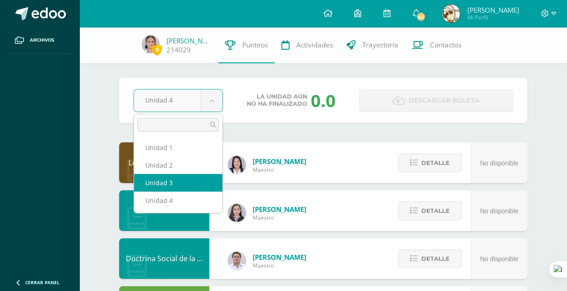
select select "Unidad 3"
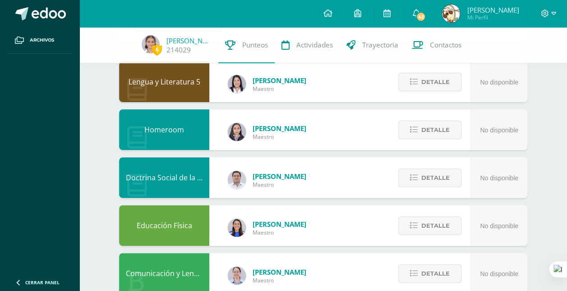
scroll to position [80, 0]
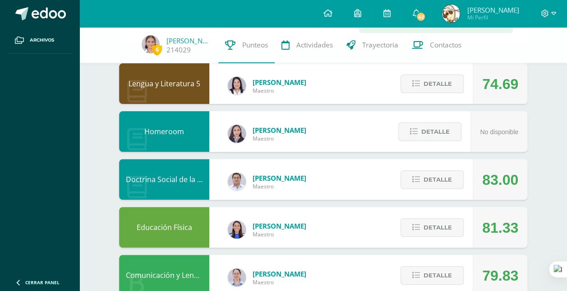
scroll to position [79, 0]
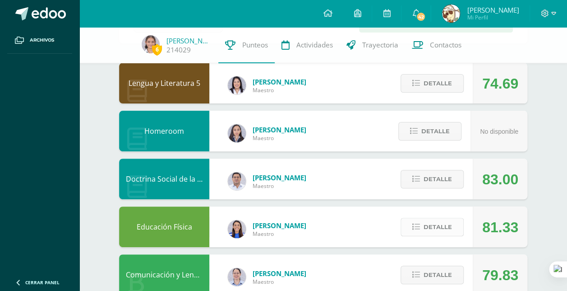
click at [432, 227] on span "Detalle" at bounding box center [438, 226] width 28 height 17
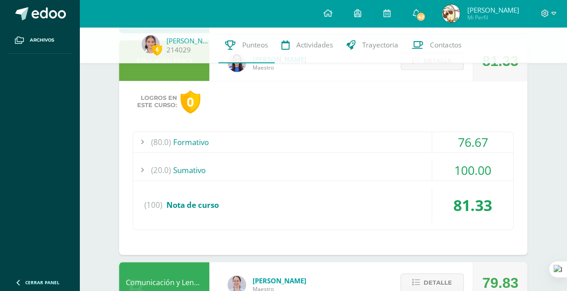
scroll to position [246, 0]
click at [332, 145] on div "(80.0) Formativo" at bounding box center [323, 141] width 381 height 20
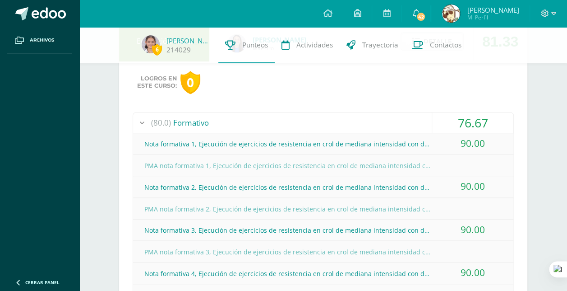
scroll to position [210, 0]
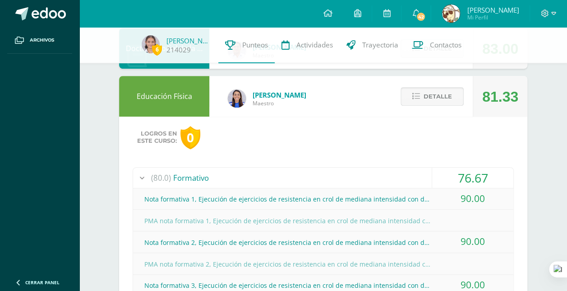
click at [450, 103] on span "Detalle" at bounding box center [438, 96] width 28 height 17
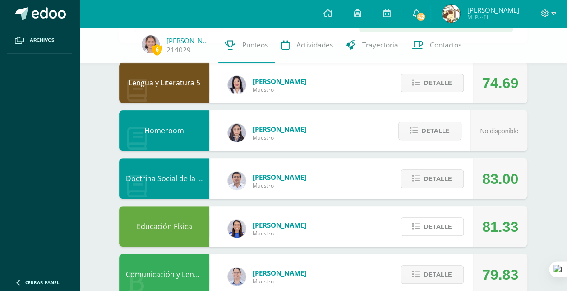
scroll to position [97, 0]
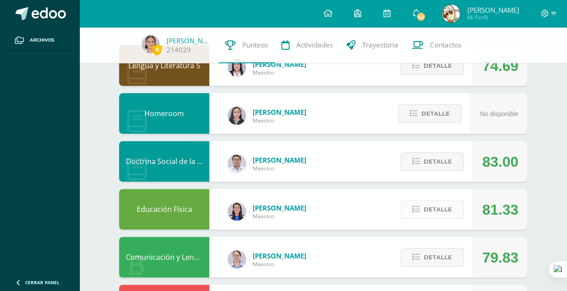
click at [423, 210] on button "Detalle" at bounding box center [432, 209] width 63 height 19
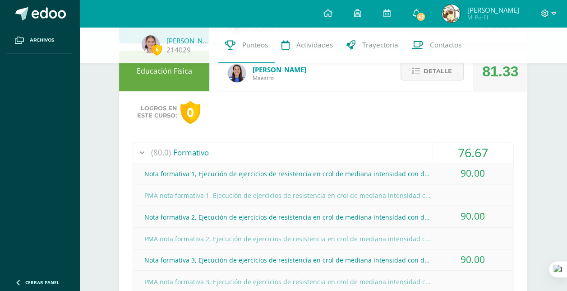
scroll to position [232, 0]
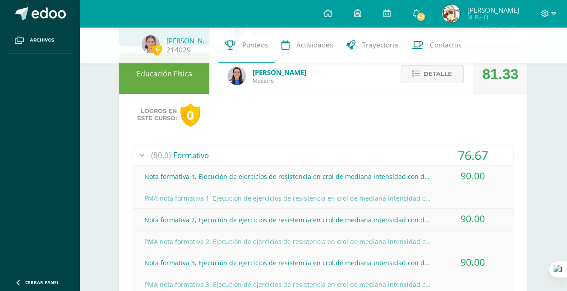
click at [446, 77] on span "Detalle" at bounding box center [438, 73] width 28 height 17
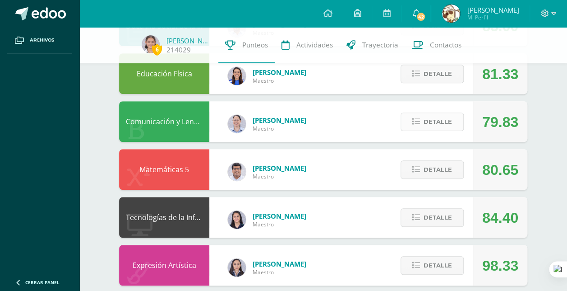
click at [432, 122] on span "Detalle" at bounding box center [438, 121] width 28 height 17
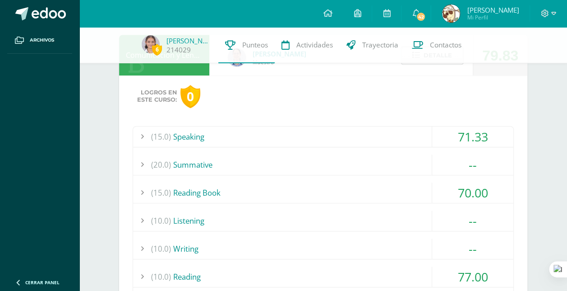
scroll to position [299, 0]
click at [400, 137] on div "(15.0) Speaking" at bounding box center [323, 136] width 381 height 20
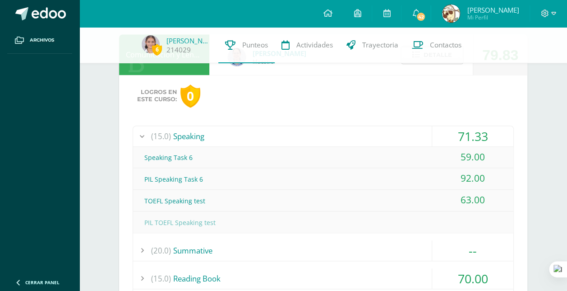
click at [400, 137] on div "(15.0) Speaking" at bounding box center [323, 136] width 381 height 20
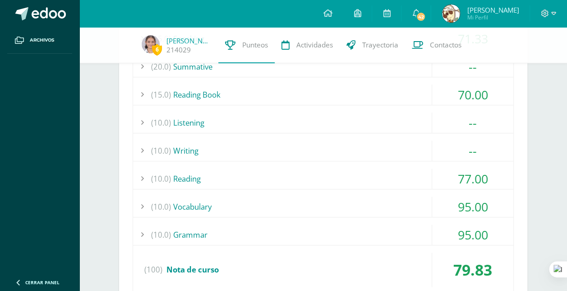
scroll to position [397, 0]
click at [382, 93] on div "(15.0) Reading Book" at bounding box center [323, 94] width 381 height 20
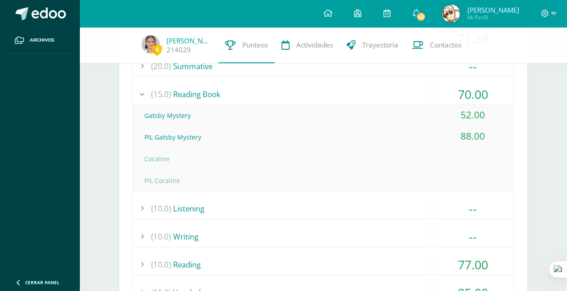
click at [382, 93] on div "(15.0) Reading Book" at bounding box center [323, 94] width 381 height 20
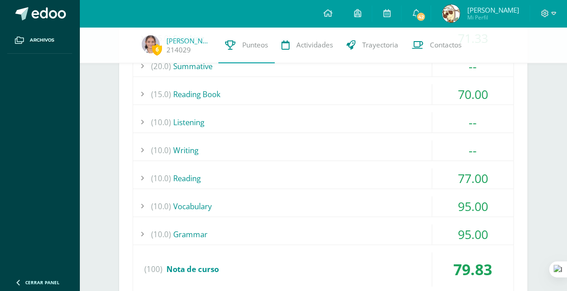
drag, startPoint x: 382, startPoint y: 93, endPoint x: 385, endPoint y: 70, distance: 23.6
click at [385, 70] on div "(15.0) Speaking 71.33 Speaking Task 6 59.00 (100)" at bounding box center [323, 161] width 381 height 266
drag, startPoint x: 385, startPoint y: 70, endPoint x: 495, endPoint y: 100, distance: 114.3
click at [495, 100] on div "70.00" at bounding box center [472, 94] width 81 height 20
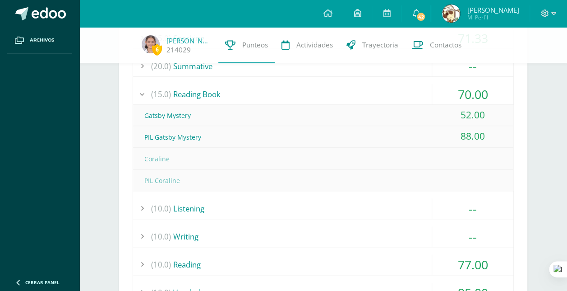
click at [495, 100] on div "70.00" at bounding box center [472, 94] width 81 height 20
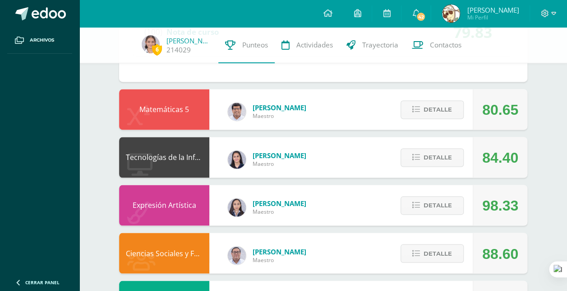
scroll to position [640, 0]
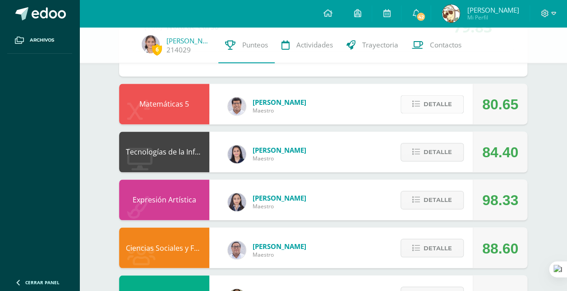
click at [451, 103] on span "Detalle" at bounding box center [438, 104] width 28 height 17
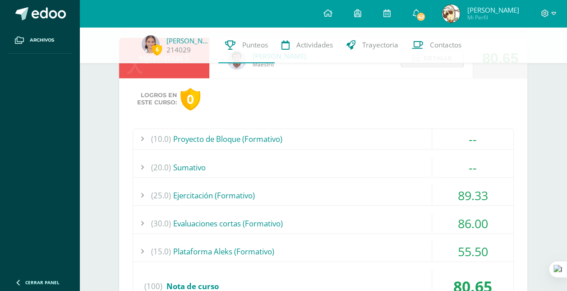
scroll to position [686, 0]
click at [364, 135] on div "(10.0) Proyecto de Bloque (Formativo)" at bounding box center [323, 138] width 381 height 20
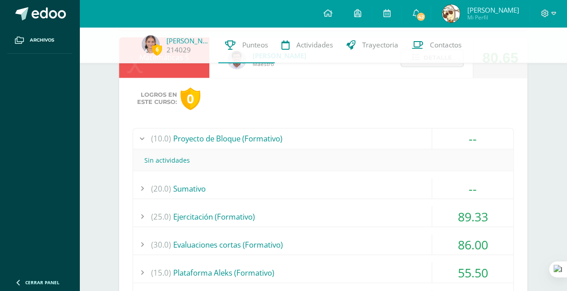
click at [364, 135] on div "(10.0) Proyecto de Bloque (Formativo)" at bounding box center [323, 138] width 381 height 20
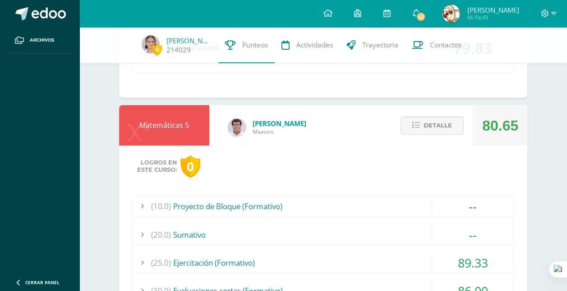
scroll to position [606, 0]
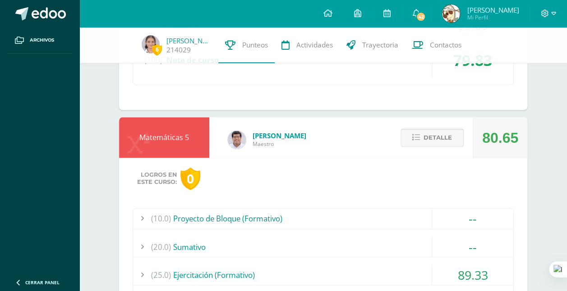
click at [424, 142] on span "Detalle" at bounding box center [438, 137] width 28 height 17
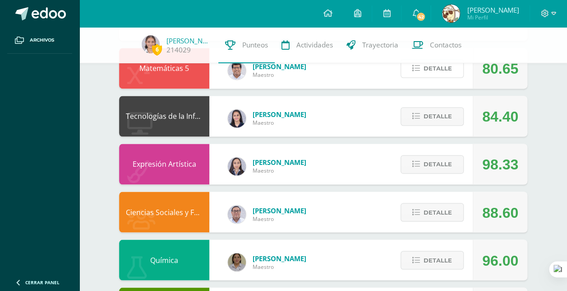
scroll to position [676, 0]
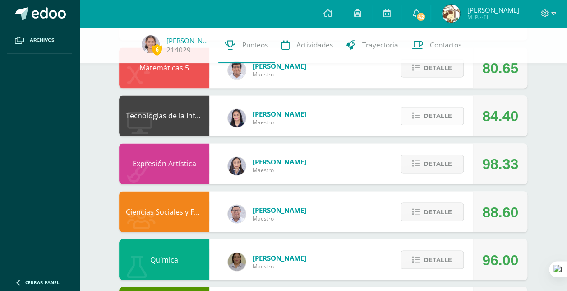
click at [429, 113] on span "Detalle" at bounding box center [438, 115] width 28 height 17
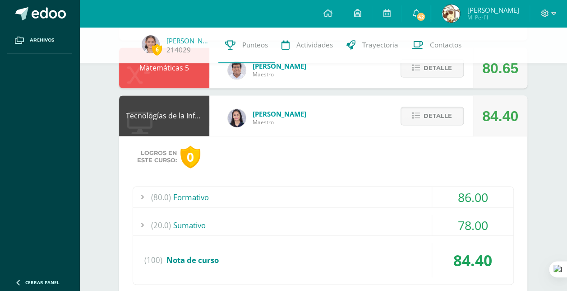
click at [395, 220] on div "(20.0) [GEOGRAPHIC_DATA]" at bounding box center [323, 224] width 381 height 20
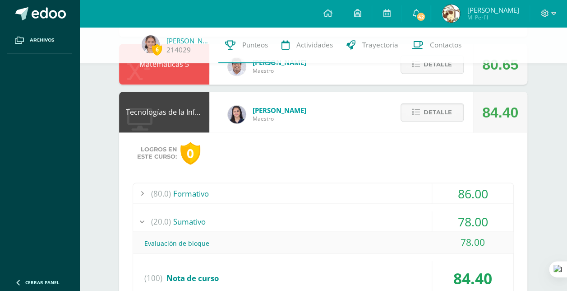
scroll to position [680, 0]
click at [395, 220] on div "(20.0) [GEOGRAPHIC_DATA]" at bounding box center [323, 220] width 381 height 20
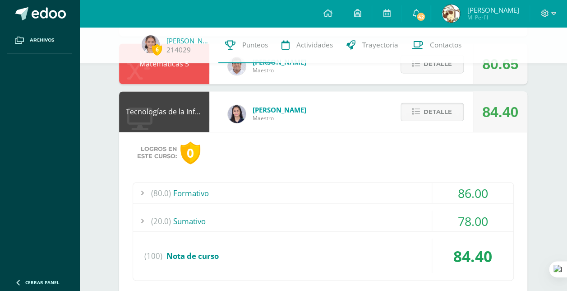
click at [438, 113] on span "Detalle" at bounding box center [438, 111] width 28 height 17
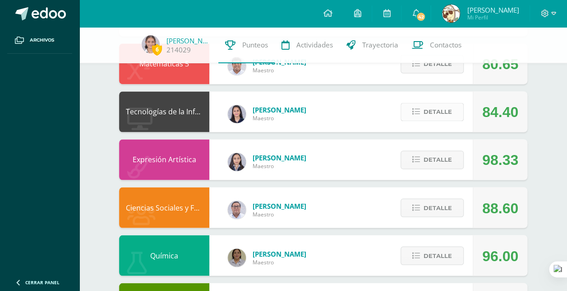
click at [438, 113] on span "Detalle" at bounding box center [438, 111] width 28 height 17
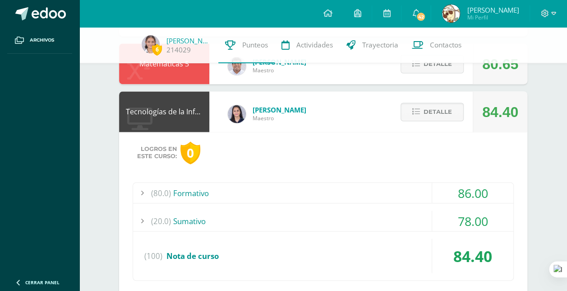
click at [421, 190] on div "(80.0) Formativo" at bounding box center [323, 192] width 381 height 20
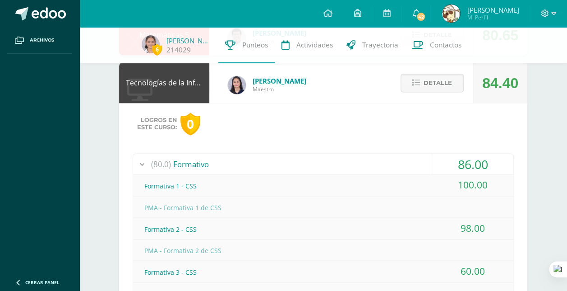
scroll to position [707, 0]
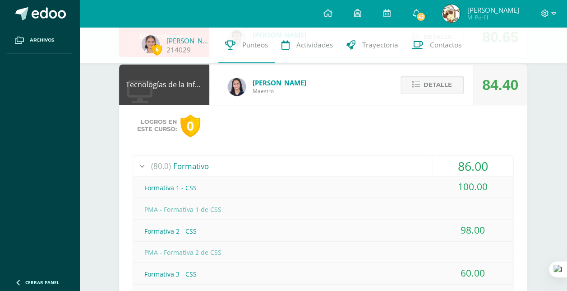
click at [426, 80] on span "Detalle" at bounding box center [438, 84] width 28 height 17
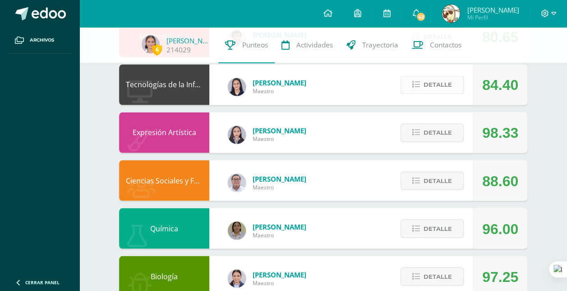
scroll to position [824, 0]
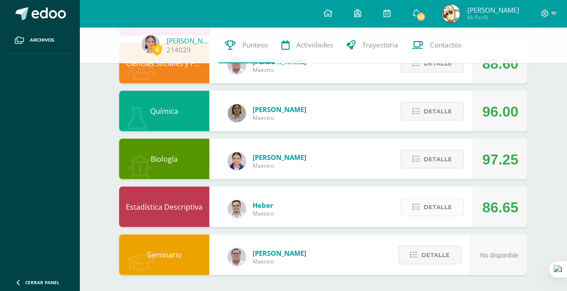
click at [434, 205] on span "Detalle" at bounding box center [438, 206] width 28 height 17
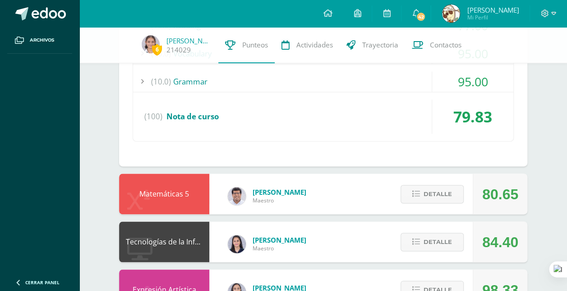
scroll to position [547, 0]
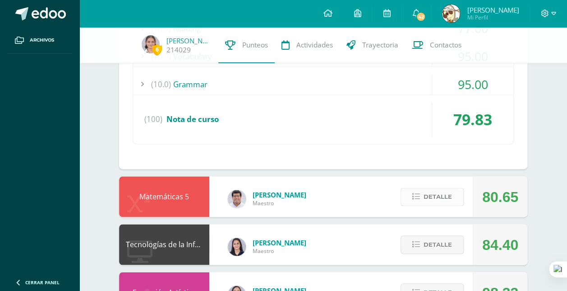
click at [448, 194] on span "Detalle" at bounding box center [438, 196] width 28 height 17
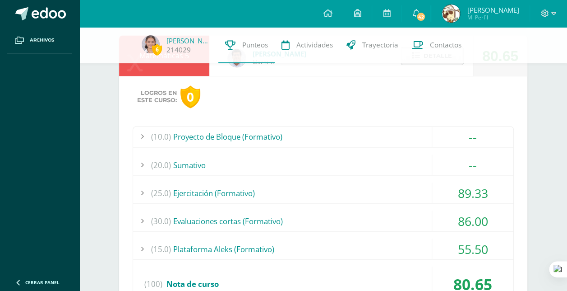
scroll to position [696, 0]
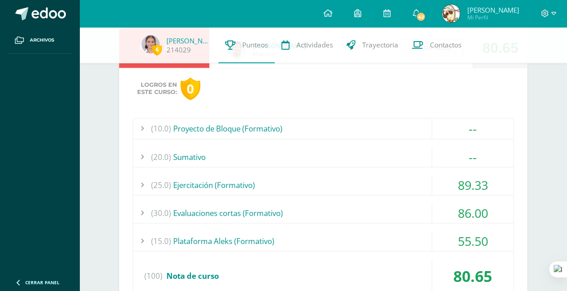
click at [361, 233] on div "(15.0) Plataforma Aleks (Formativo)" at bounding box center [323, 240] width 381 height 20
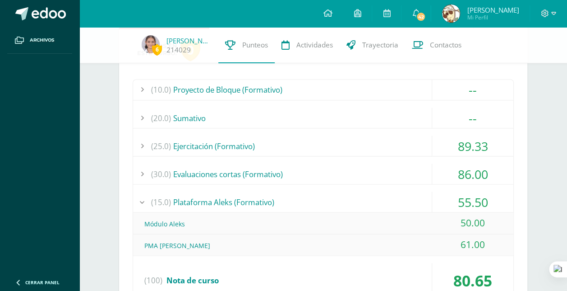
scroll to position [734, 0]
click at [330, 197] on div "(15.0) Plataforma Aleks (Formativo)" at bounding box center [323, 202] width 381 height 20
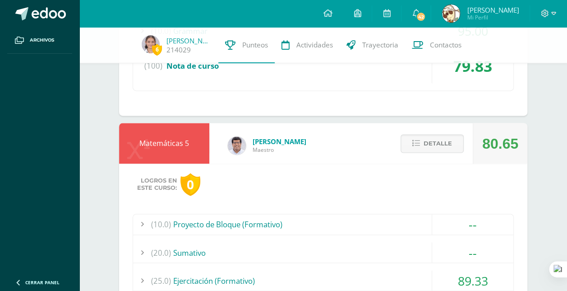
scroll to position [594, 0]
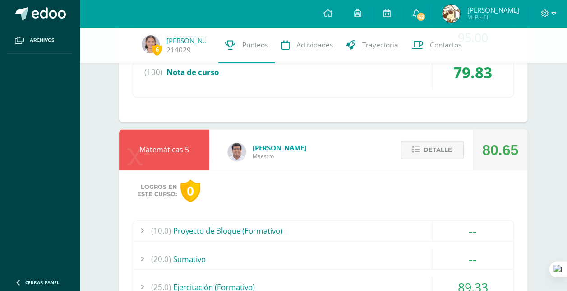
click at [420, 147] on icon at bounding box center [417, 150] width 8 height 8
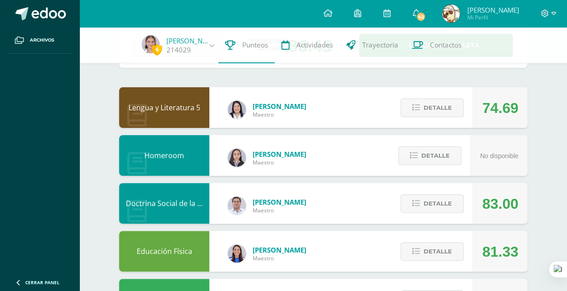
scroll to position [0, 0]
